Goal: Information Seeking & Learning: Learn about a topic

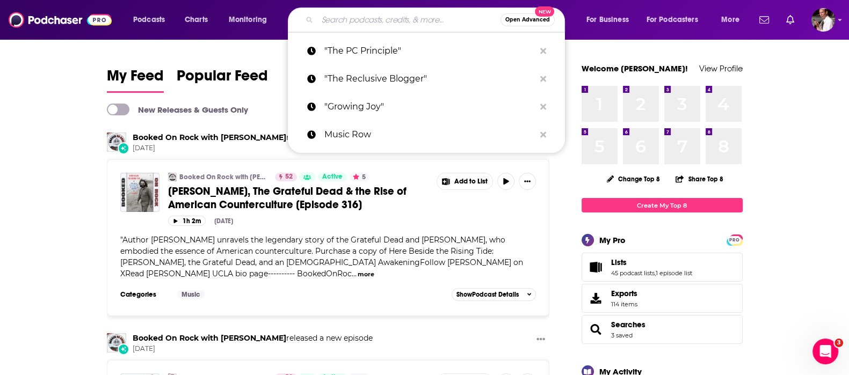
click at [333, 20] on input "Search podcasts, credits, & more..." at bounding box center [408, 19] width 183 height 17
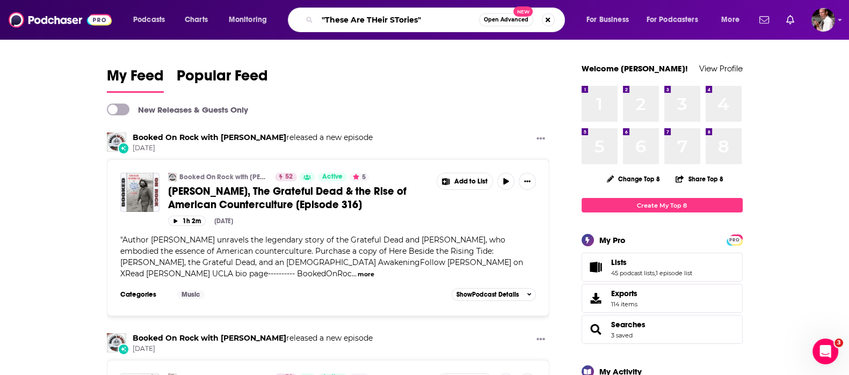
type input ""These Are THeir STories""
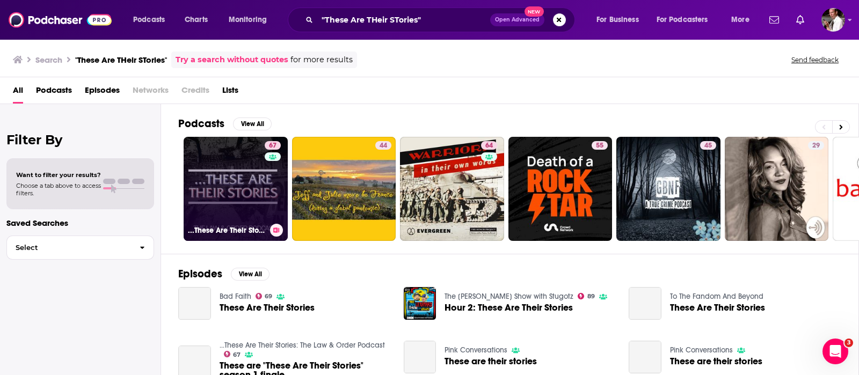
click at [271, 190] on div "67" at bounding box center [274, 182] width 19 height 83
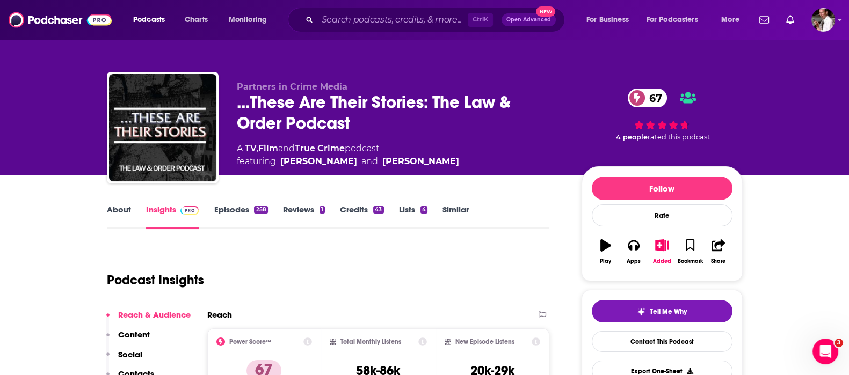
scroll to position [179, 0]
